Goal: Transaction & Acquisition: Purchase product/service

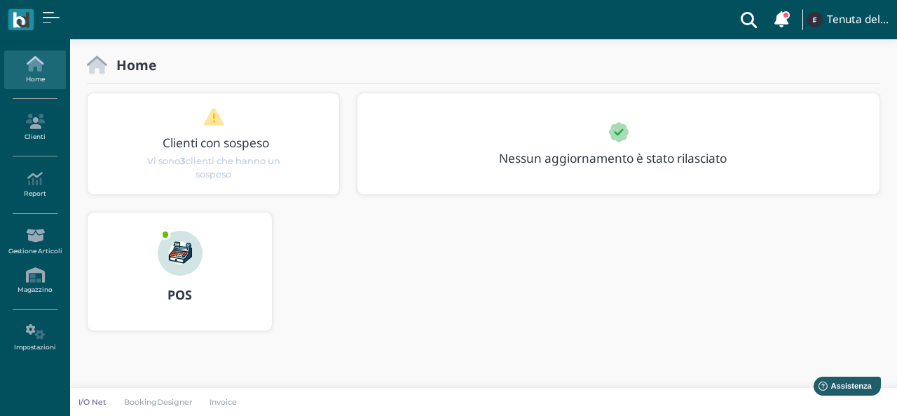
click at [186, 279] on div "POS" at bounding box center [180, 295] width 184 height 39
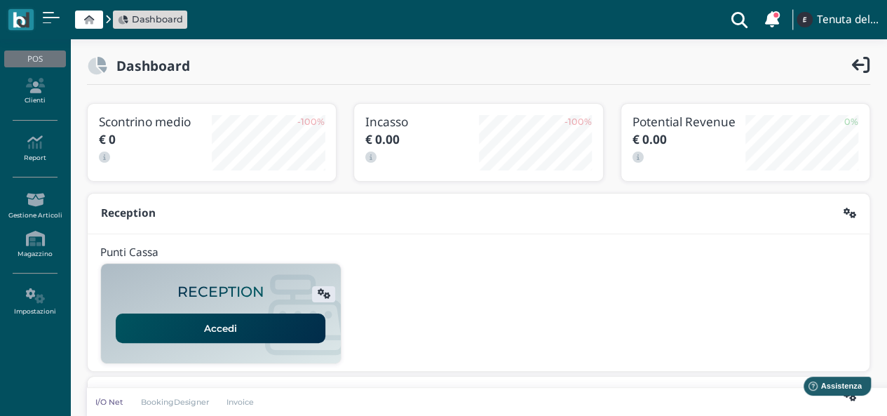
click at [210, 327] on link "Accedi" at bounding box center [221, 327] width 210 height 29
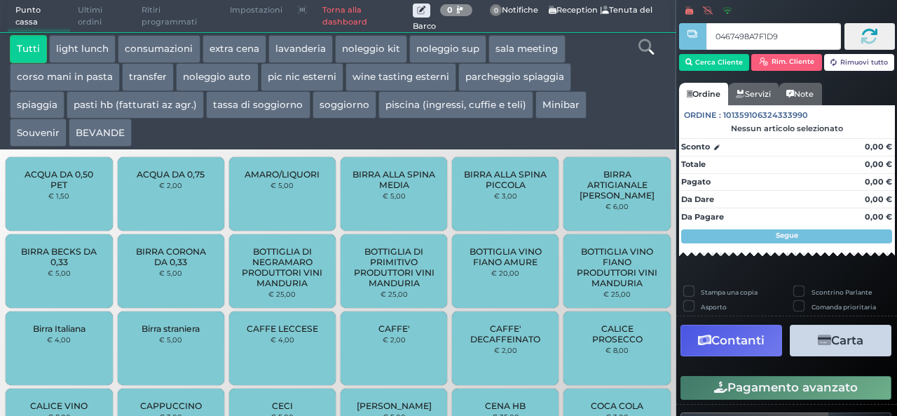
type input "0467498A7F1D91"
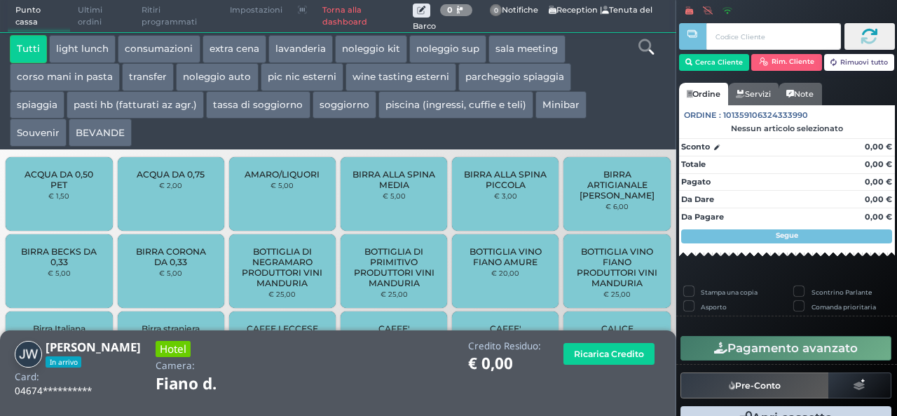
click at [212, 48] on button "extra cena" at bounding box center [235, 49] width 64 height 28
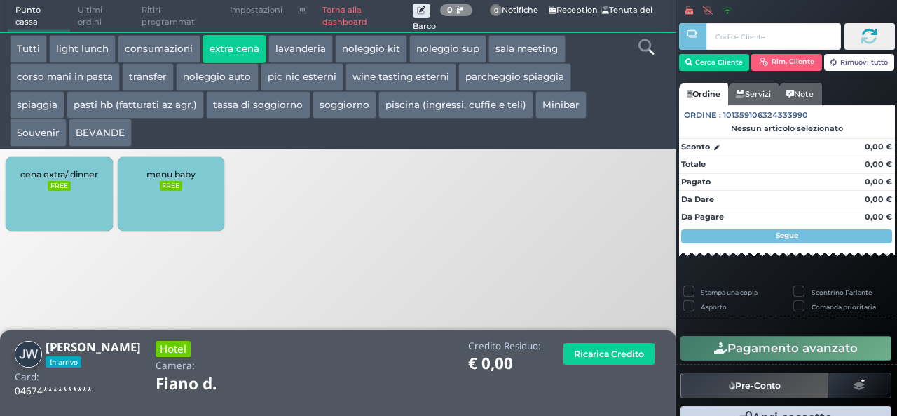
click at [83, 173] on span "cena extra/ dinner" at bounding box center [59, 174] width 78 height 11
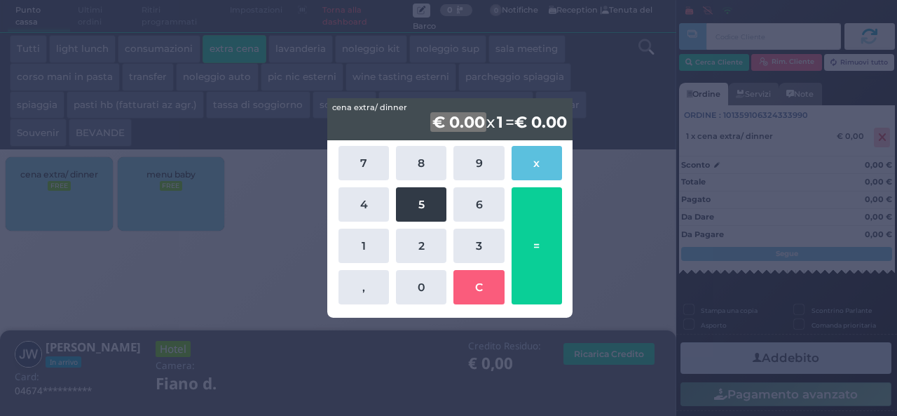
click at [411, 215] on button "5" at bounding box center [421, 204] width 50 height 34
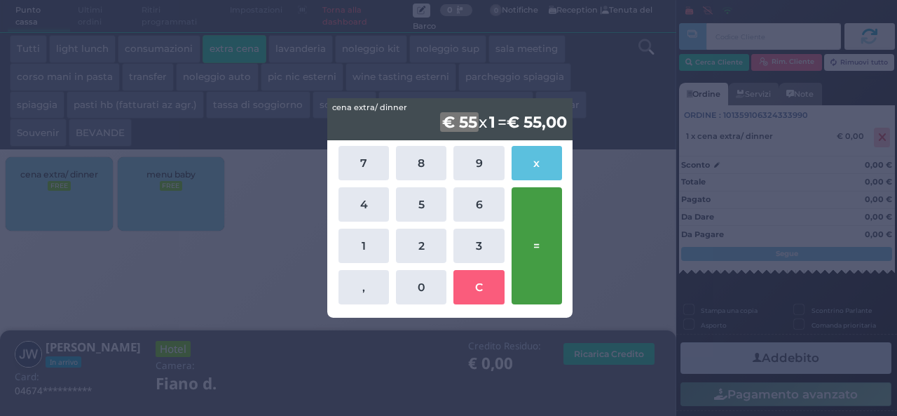
click at [559, 251] on button "=" at bounding box center [537, 245] width 50 height 117
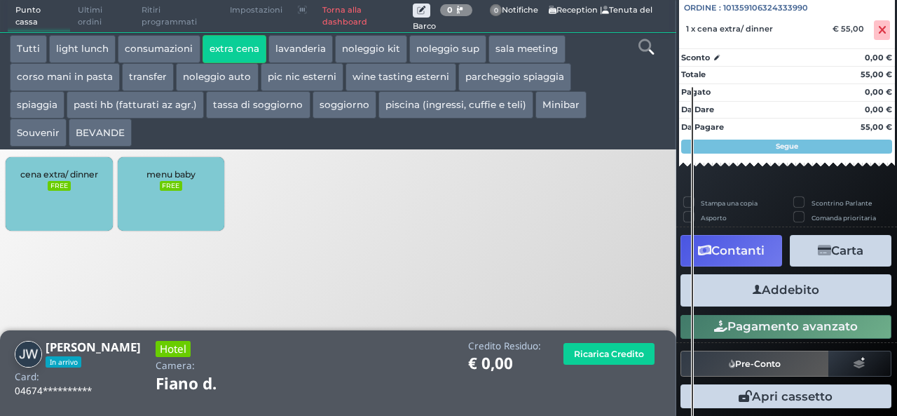
scroll to position [155, 0]
click at [789, 287] on button "Addebito" at bounding box center [786, 290] width 211 height 32
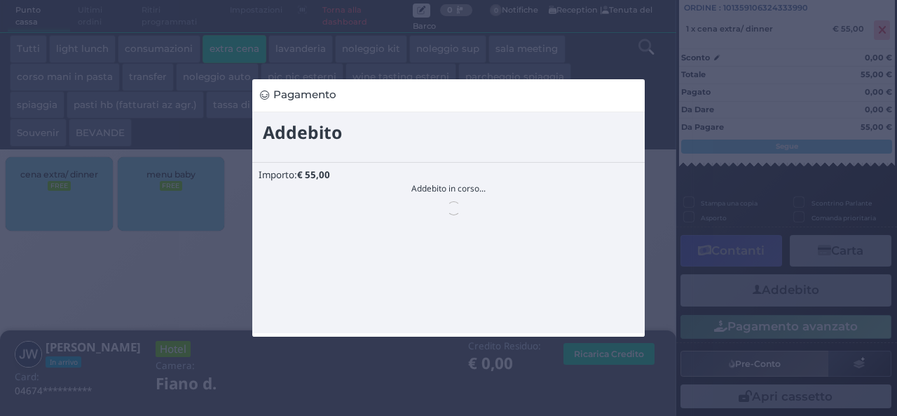
scroll to position [0, 0]
